Goal: Information Seeking & Learning: Learn about a topic

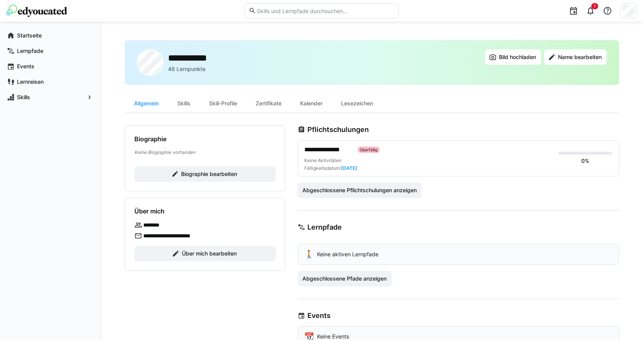
click at [503, 163] on div "Keine Aktivitäten Fälligkeitsdatum: [DATE]" at bounding box center [428, 164] width 248 height 14
click at [321, 151] on span "**********" at bounding box center [327, 149] width 47 height 9
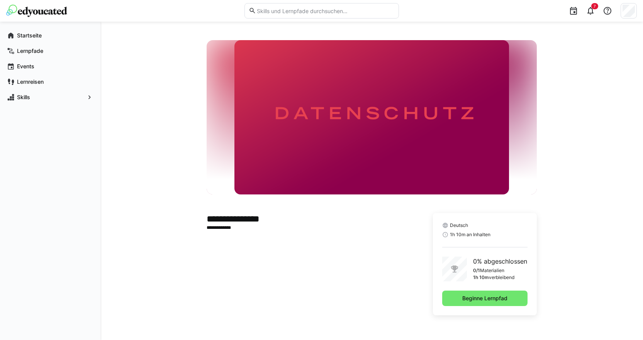
click at [480, 309] on div "Deutsch 1h 10m an Inhalten 0% abgeschlossen 0/1 Materialien 1h 10m verbleibend …" at bounding box center [485, 264] width 104 height 102
click at [477, 300] on span "Beginne Lernpfad" at bounding box center [484, 299] width 47 height 8
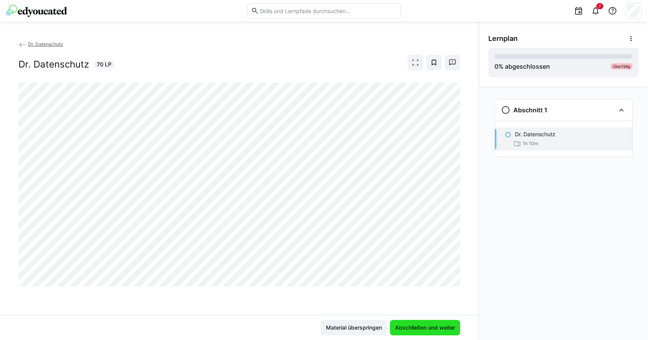
click at [433, 324] on span "Abschließen und weiter" at bounding box center [425, 328] width 63 height 8
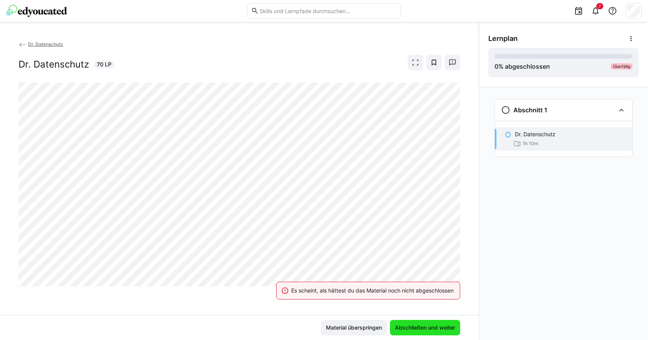
click at [433, 324] on span "Abschließen und weiter" at bounding box center [425, 328] width 63 height 8
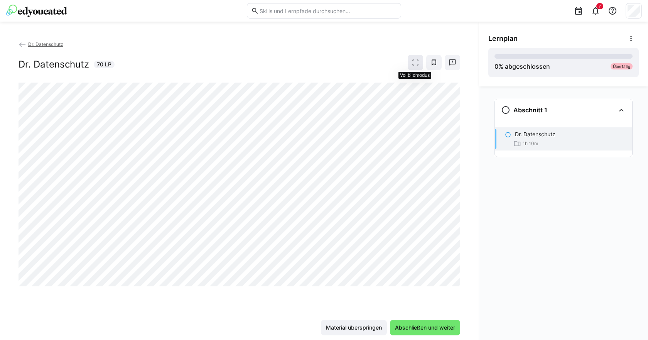
click at [414, 66] on span at bounding box center [415, 62] width 15 height 15
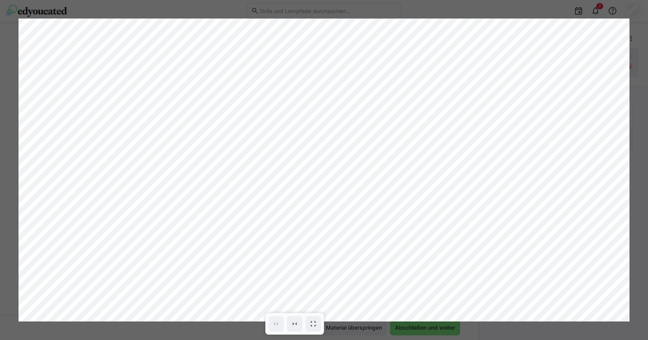
click at [434, 331] on div at bounding box center [324, 170] width 648 height 340
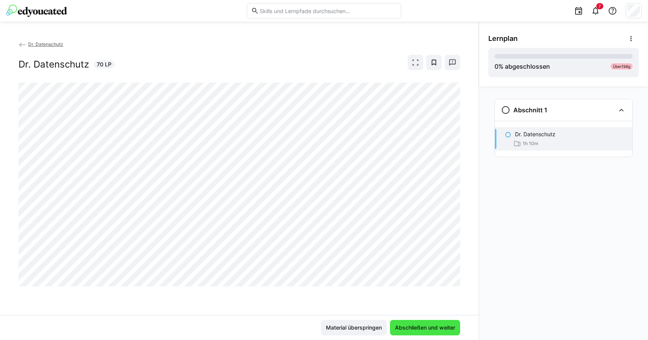
click at [427, 327] on span "Abschließen und weiter" at bounding box center [425, 328] width 63 height 8
click at [448, 325] on span "Abschließen und weiter" at bounding box center [425, 328] width 63 height 8
click at [423, 326] on span "Abschließen und weiter" at bounding box center [425, 328] width 63 height 8
click at [422, 329] on span "Abschließen und weiter" at bounding box center [425, 328] width 63 height 8
click at [438, 325] on span "Abschließen und weiter" at bounding box center [425, 328] width 63 height 8
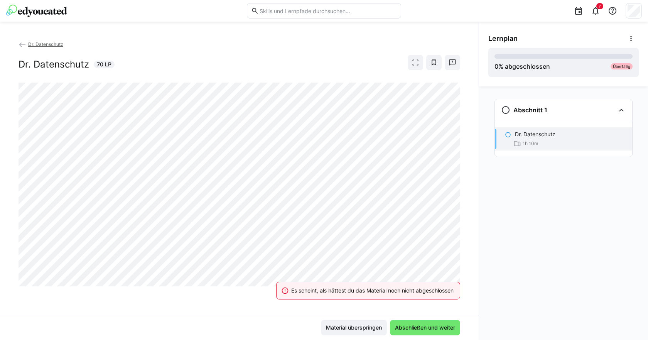
click at [340, 279] on div "Es scheint, als hättest du das Material noch nicht abgeschlossen" at bounding box center [368, 291] width 203 height 34
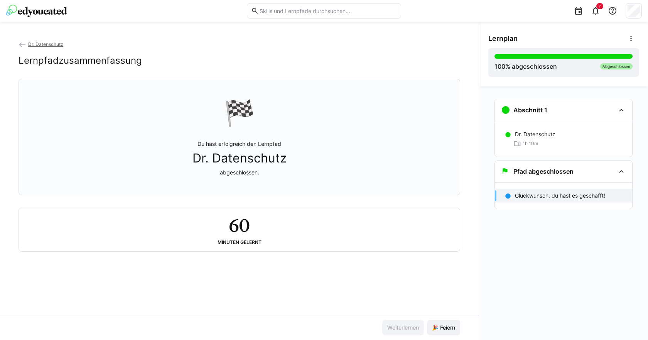
click at [549, 272] on div "Abschnitt 1 Dr. Datenschutz 1h 10m Pfad abgeschlossen Glückwunsch, du hast es g…" at bounding box center [563, 213] width 169 height 254
click at [541, 198] on p "Glückwunsch, du hast es geschafft!" at bounding box center [560, 196] width 90 height 8
click at [22, 46] on eds-icon at bounding box center [23, 45] width 8 height 8
